Goal: Check status: Check status

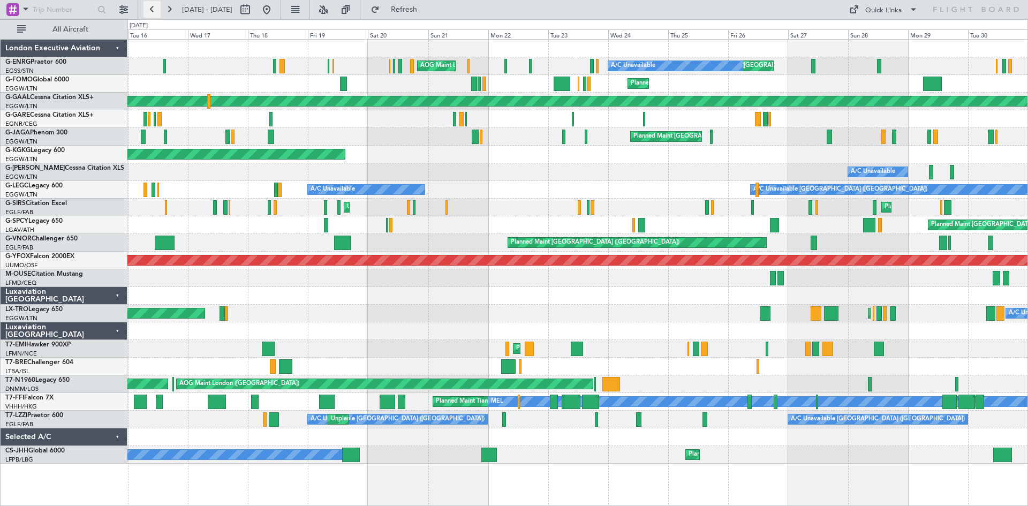
click at [148, 3] on button at bounding box center [152, 9] width 17 height 17
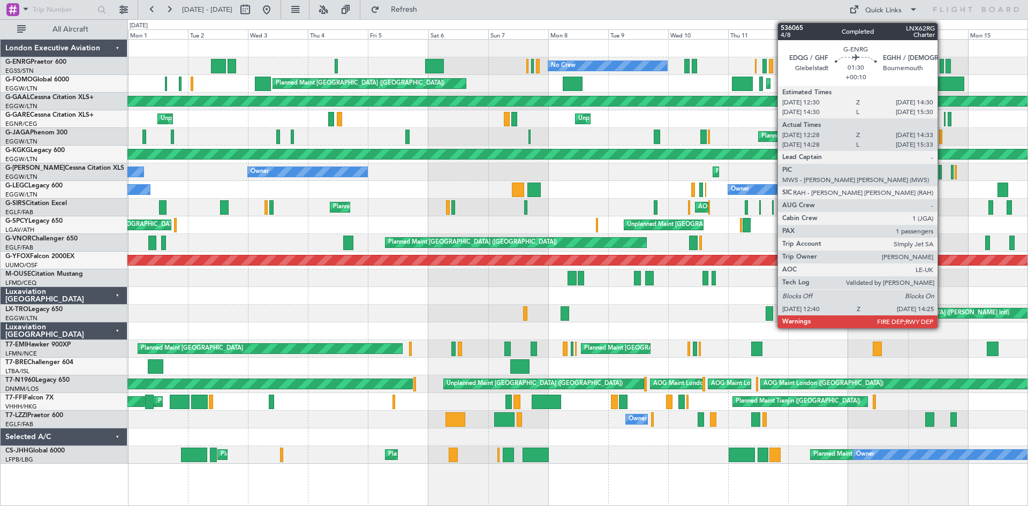
click at [943, 67] on div at bounding box center [942, 66] width 5 height 14
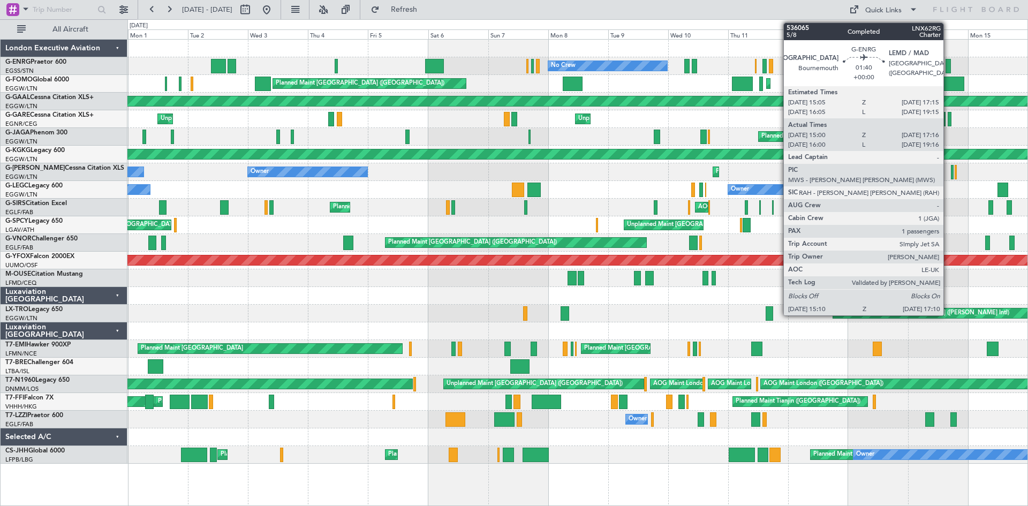
click at [947, 68] on div at bounding box center [948, 66] width 5 height 14
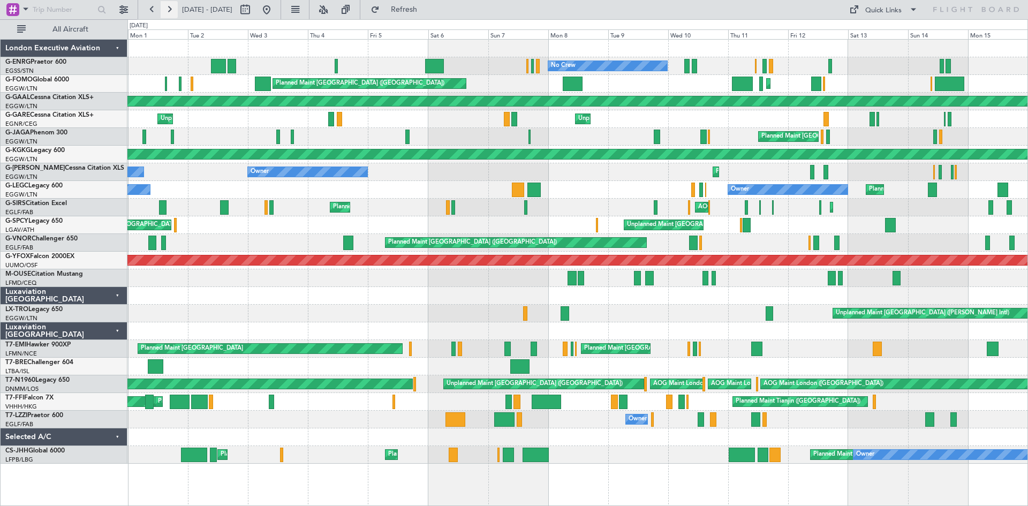
click at [166, 5] on button at bounding box center [169, 9] width 17 height 17
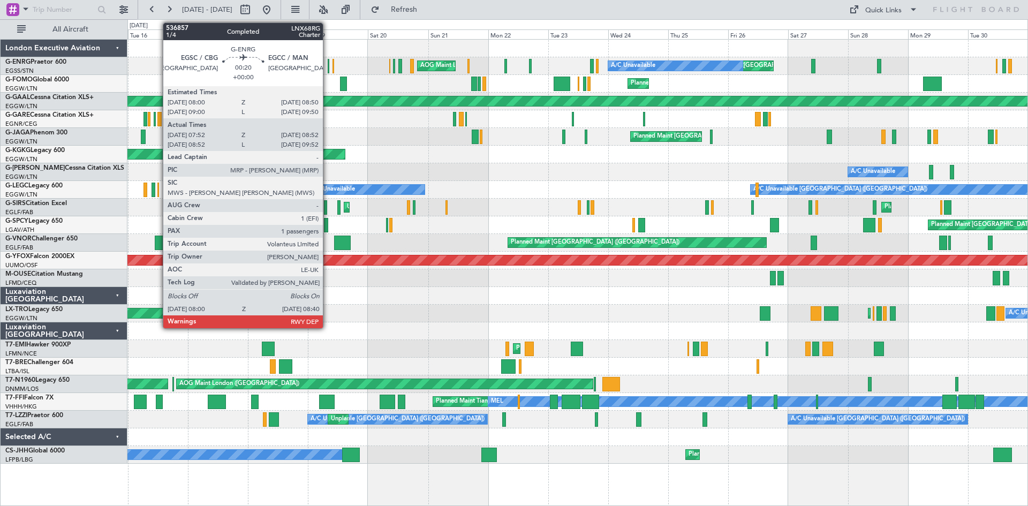
click at [328, 67] on div at bounding box center [329, 66] width 2 height 14
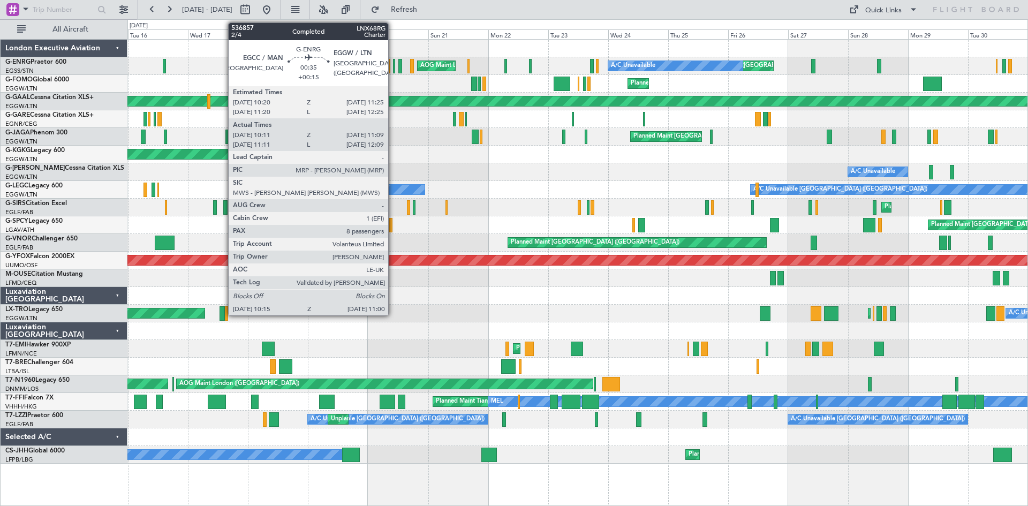
click at [393, 69] on div at bounding box center [394, 66] width 2 height 14
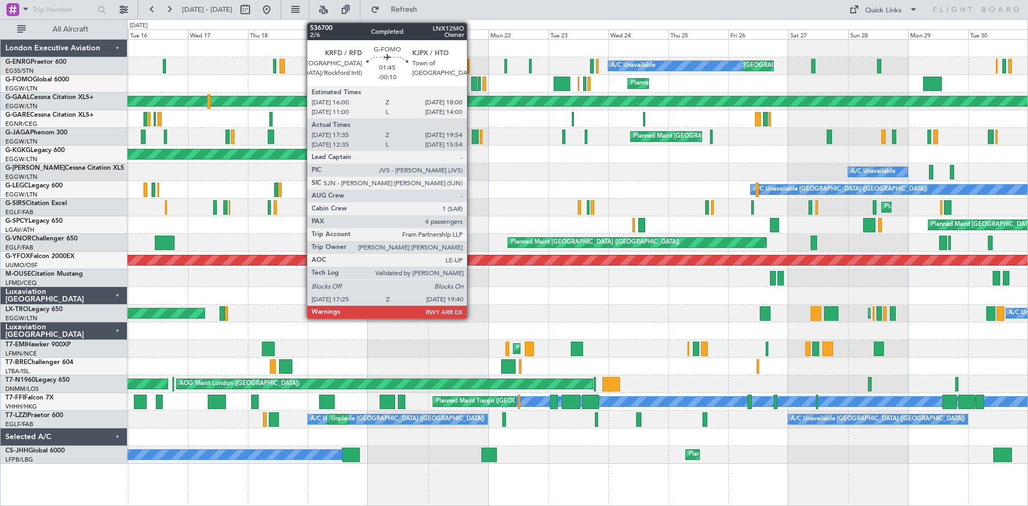
click at [472, 89] on div at bounding box center [474, 84] width 6 height 14
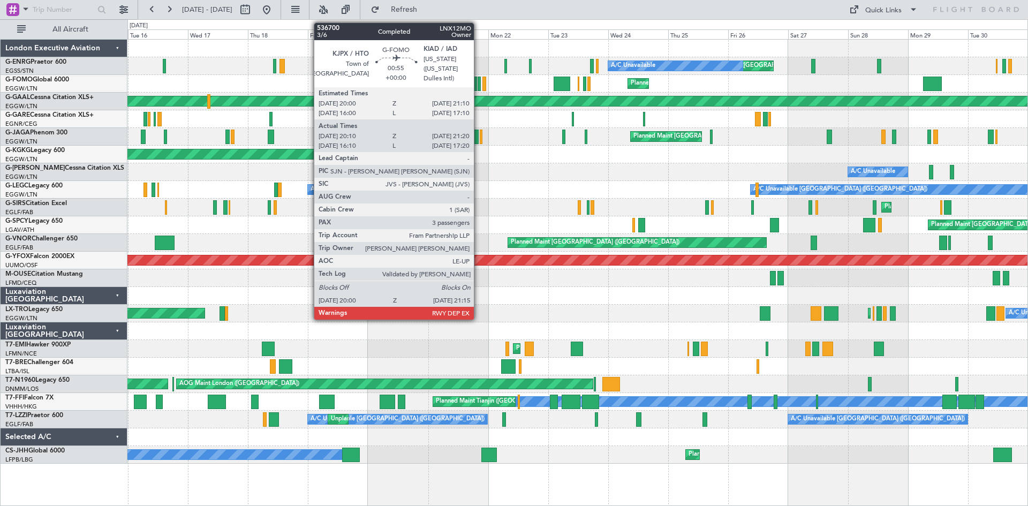
click at [479, 87] on div at bounding box center [479, 84] width 3 height 14
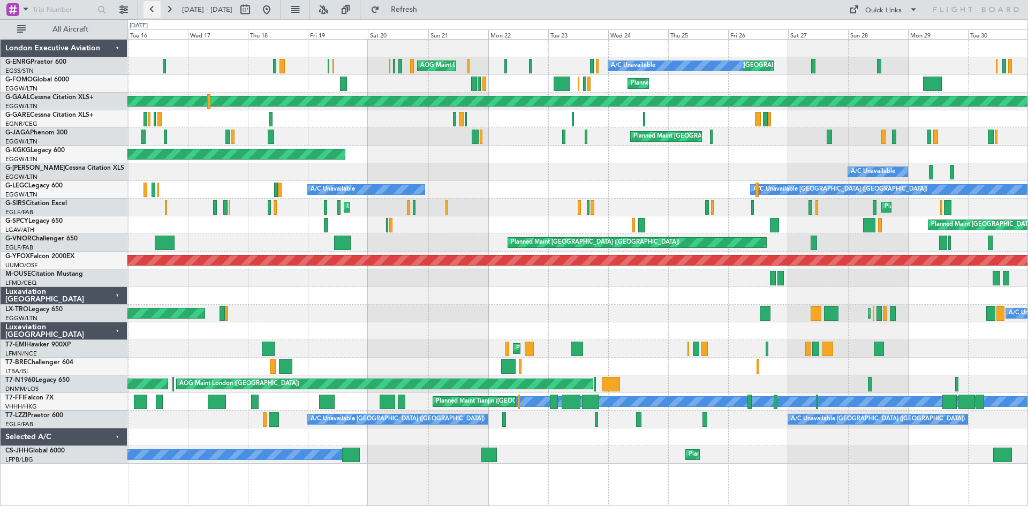
click at [155, 10] on button at bounding box center [152, 9] width 17 height 17
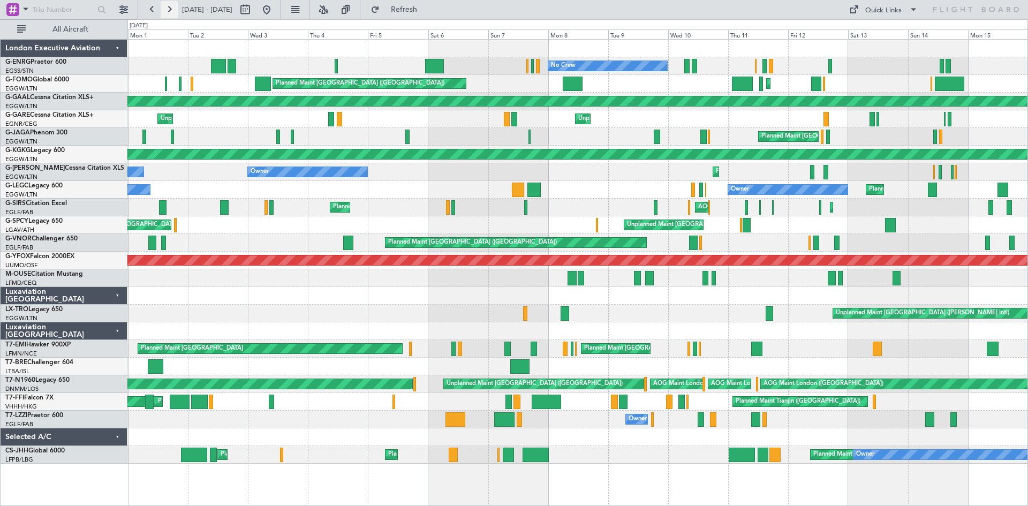
click at [167, 6] on button at bounding box center [169, 9] width 17 height 17
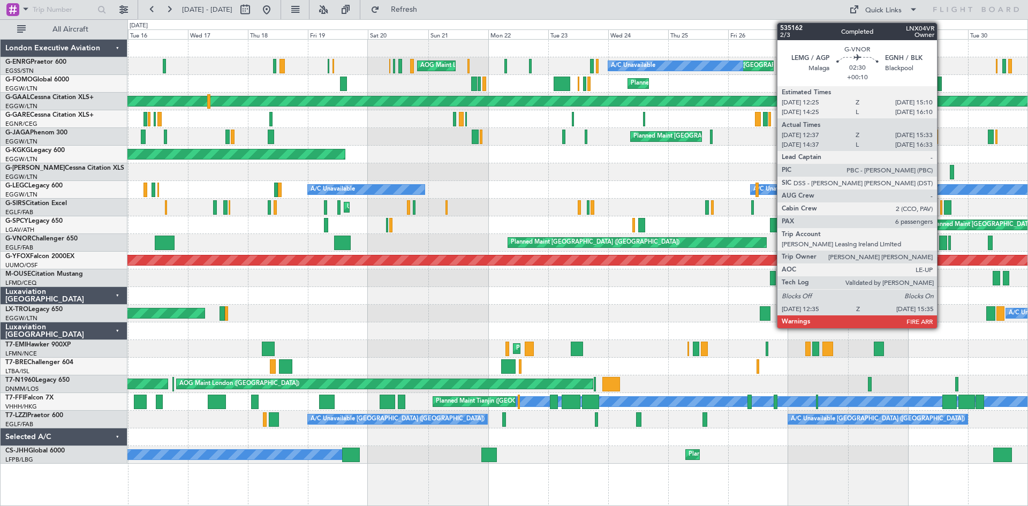
click at [942, 244] on div at bounding box center [943, 243] width 8 height 14
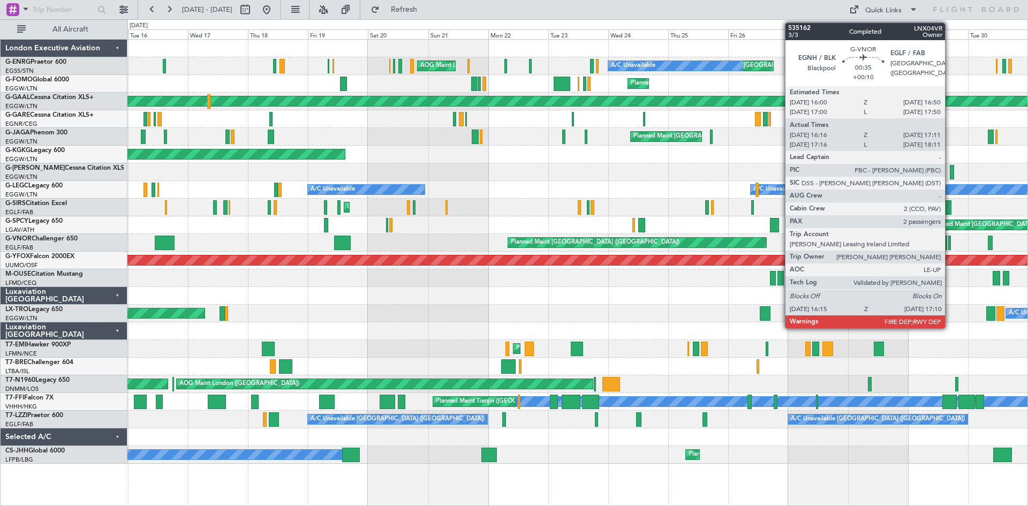
click at [950, 246] on div at bounding box center [949, 243] width 3 height 14
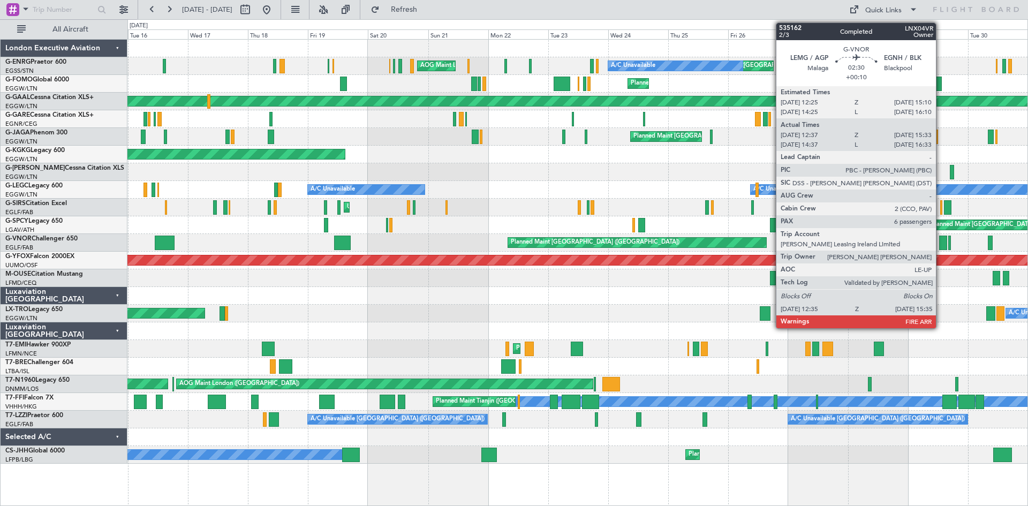
click at [941, 245] on div at bounding box center [943, 243] width 8 height 14
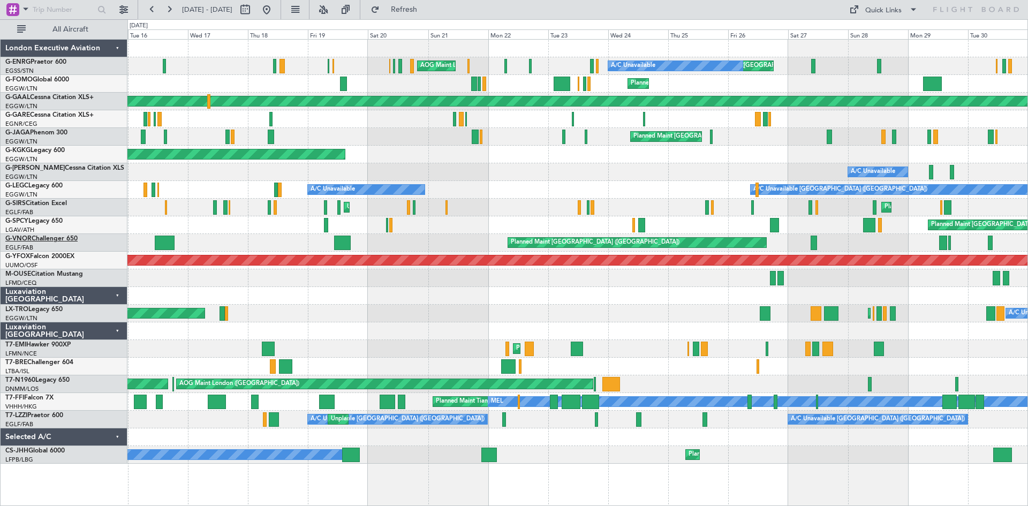
click at [37, 238] on link "G-VNOR Challenger 650" at bounding box center [41, 239] width 72 height 6
click at [152, 10] on button at bounding box center [152, 9] width 17 height 17
